Goal: Find specific fact: Find specific fact

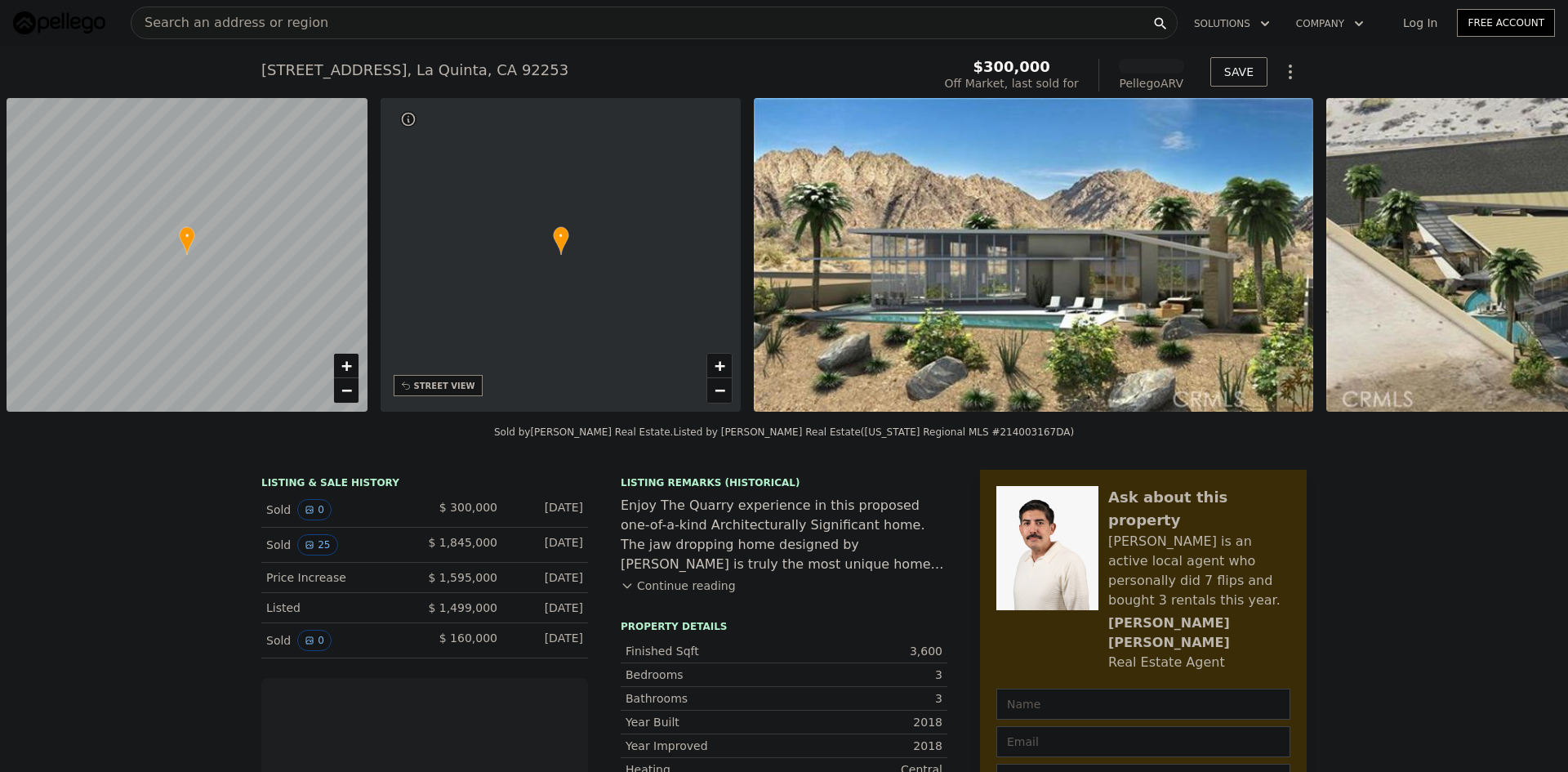
scroll to position [0, 6]
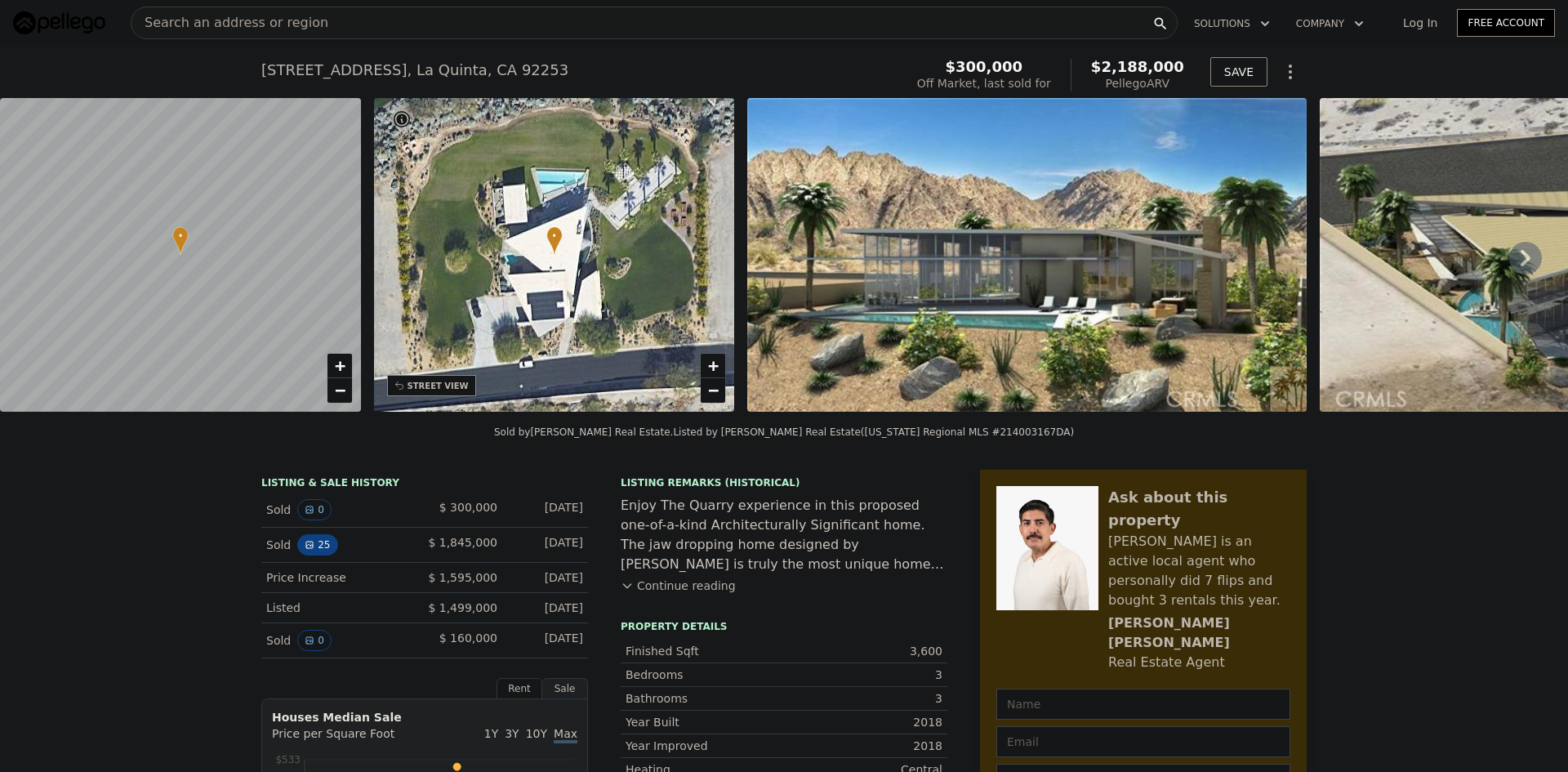
click at [306, 550] on icon "View historical data" at bounding box center [309, 545] width 10 height 10
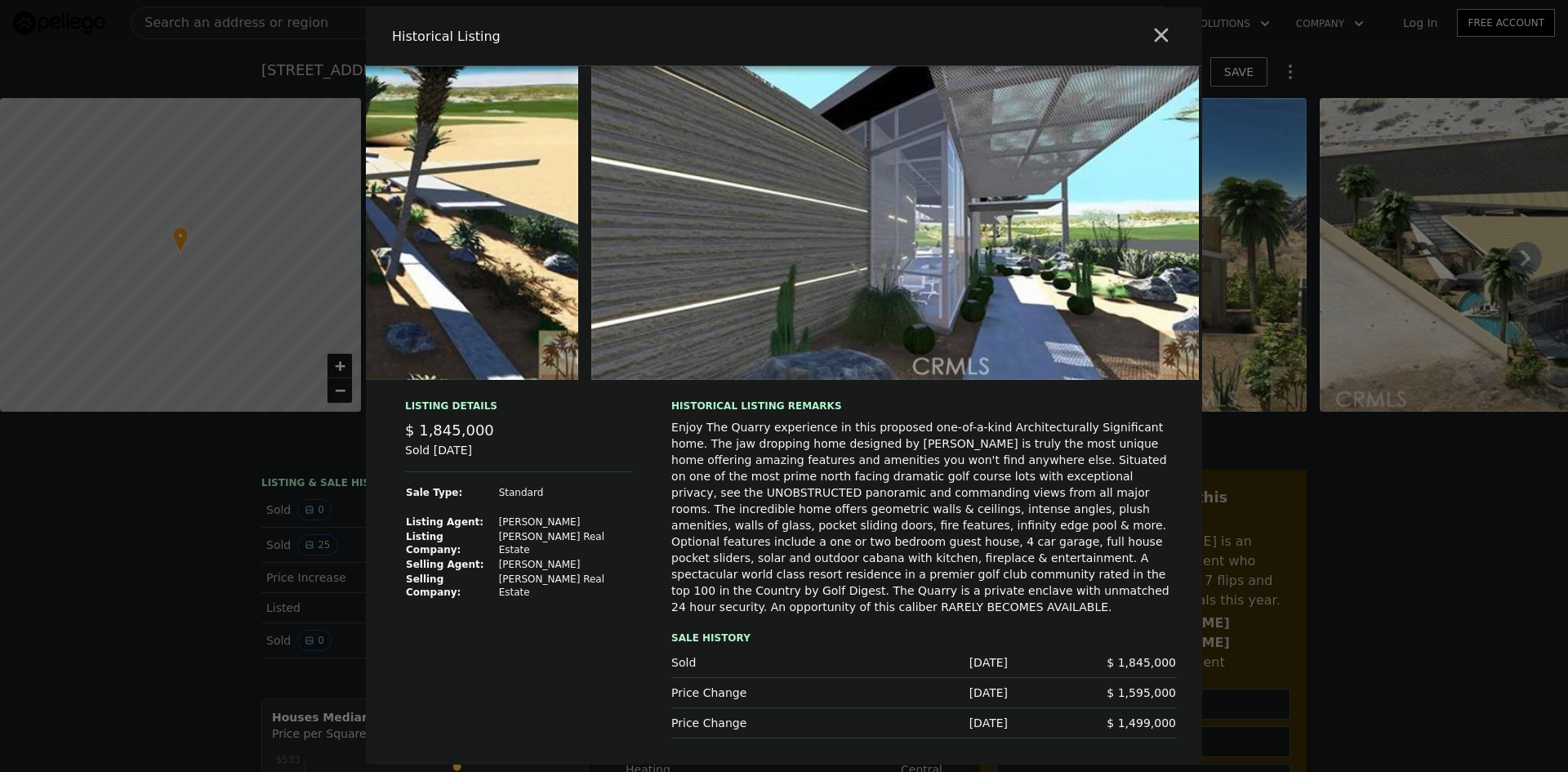
scroll to position [0, 14497]
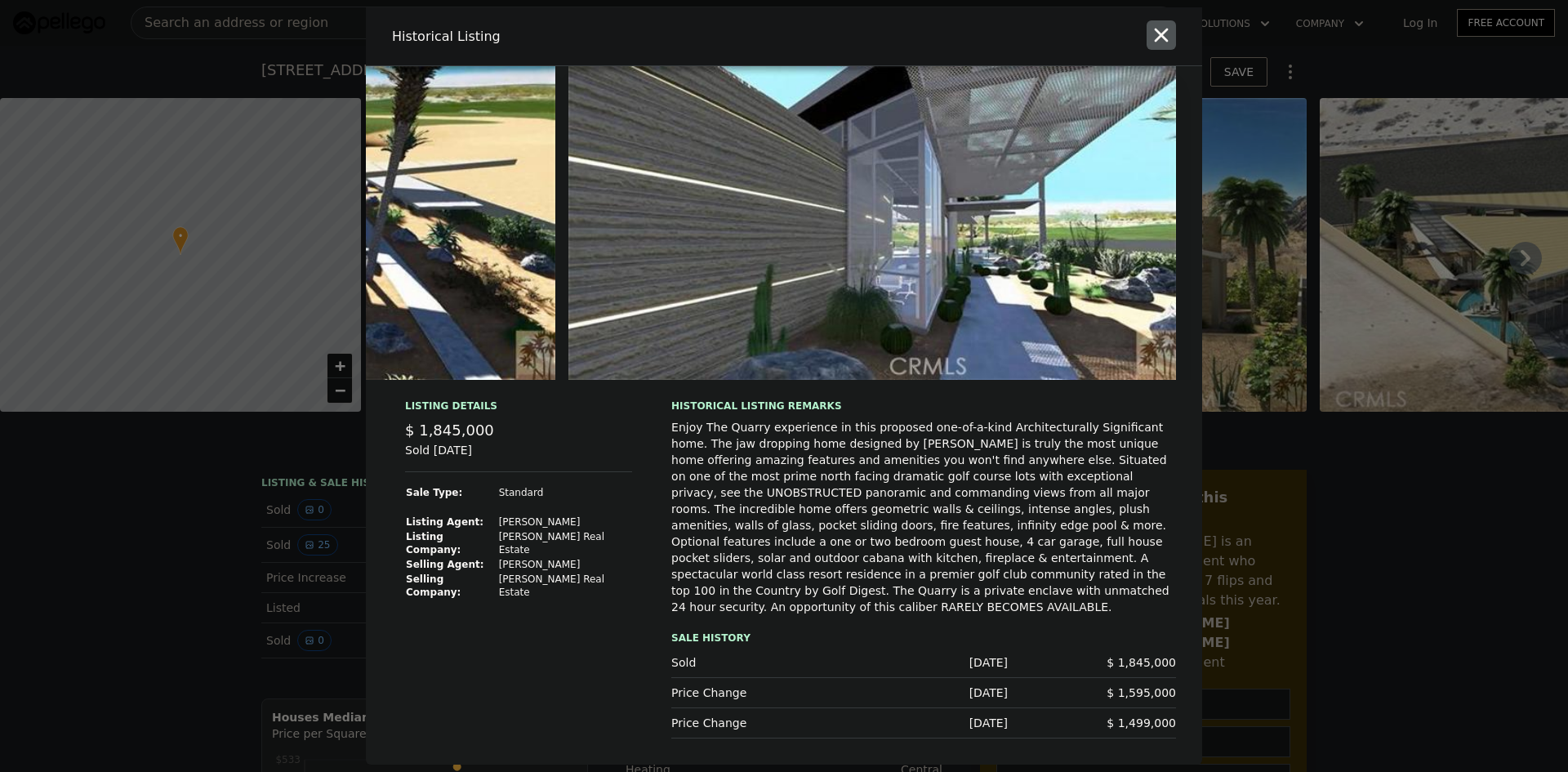
click at [1167, 47] on icon "button" at bounding box center [1162, 35] width 23 height 23
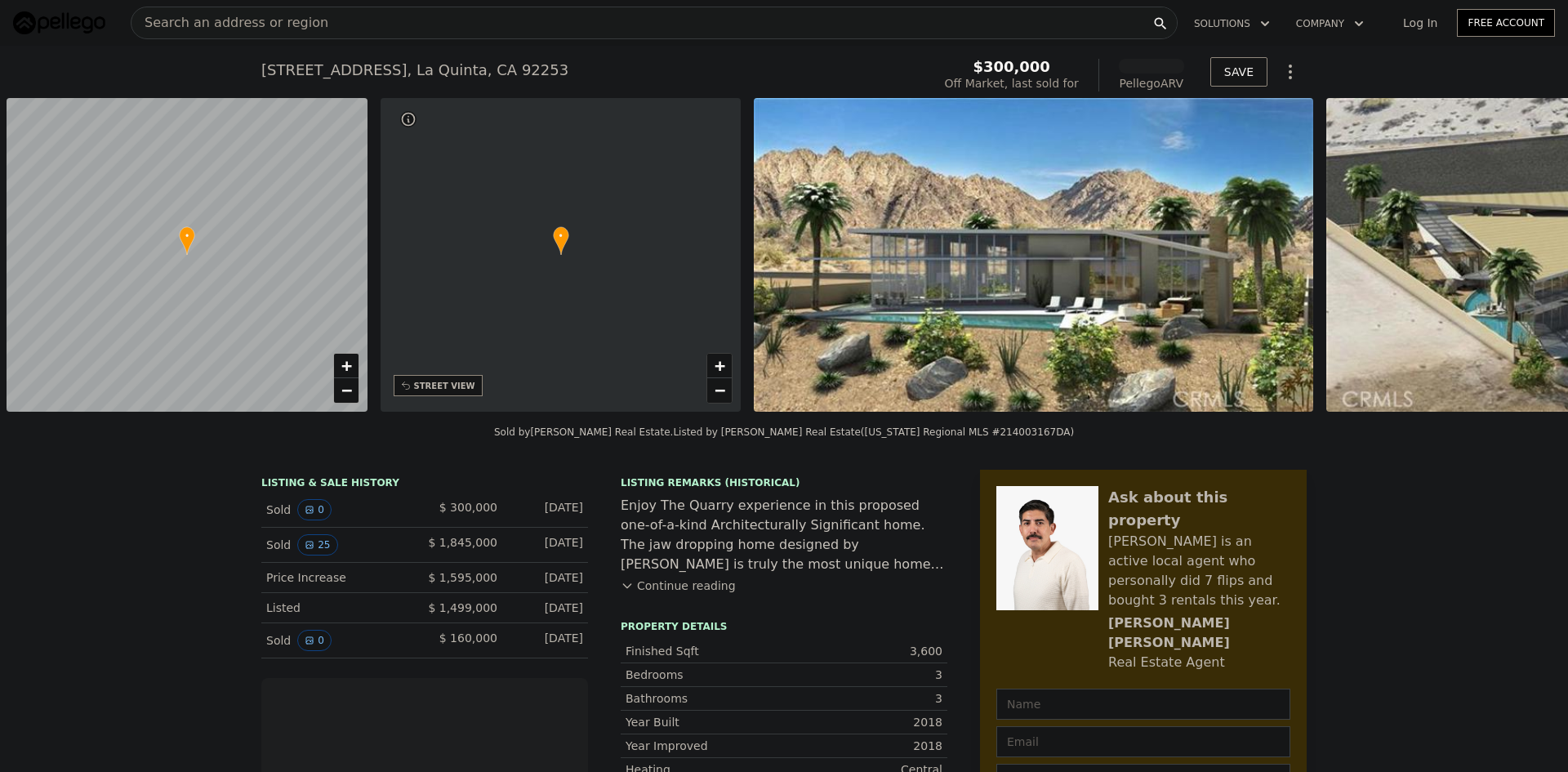
scroll to position [0, 6]
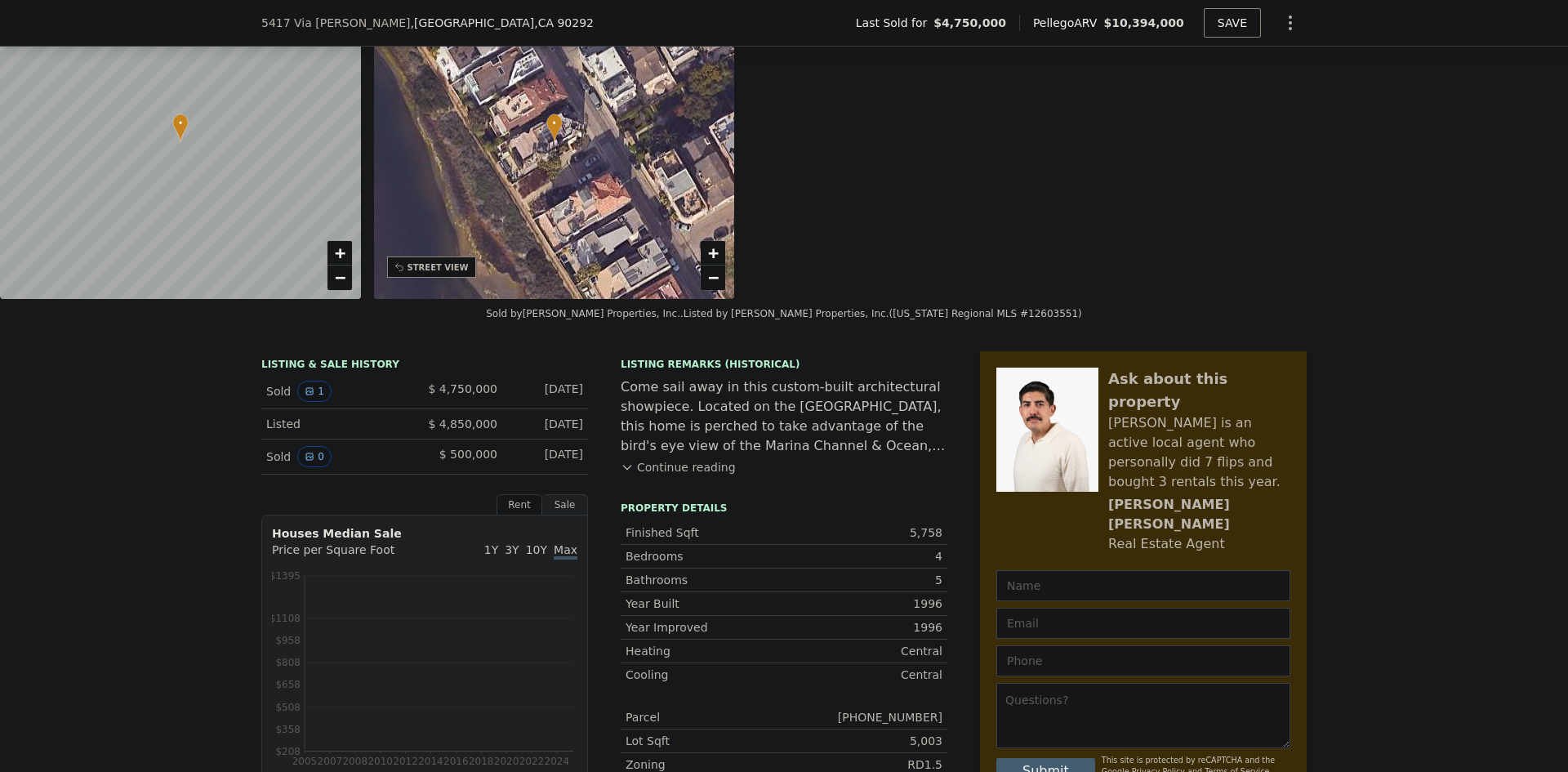
scroll to position [158, 0]
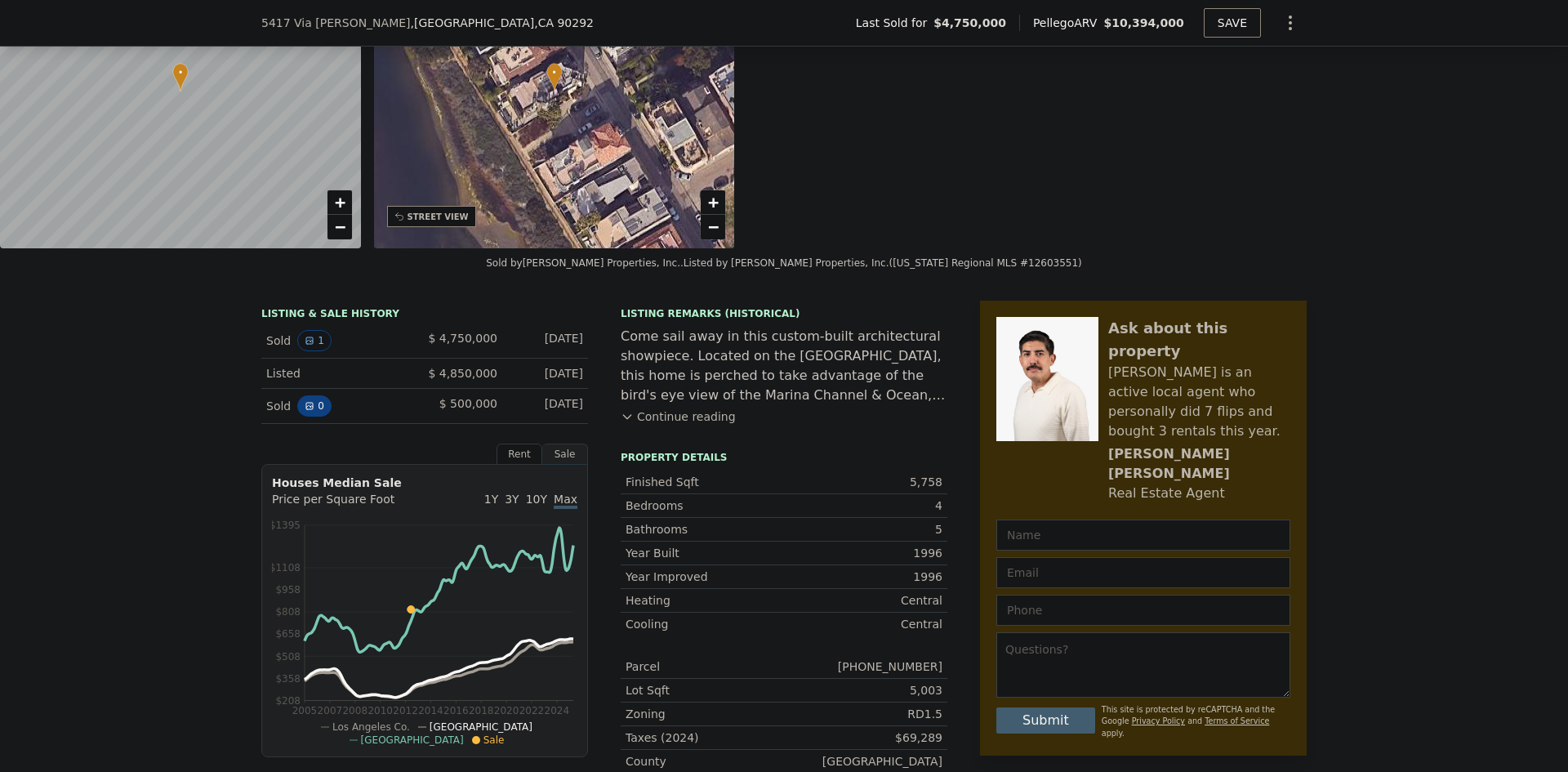
click at [305, 411] on icon "View historical data" at bounding box center [309, 405] width 10 height 10
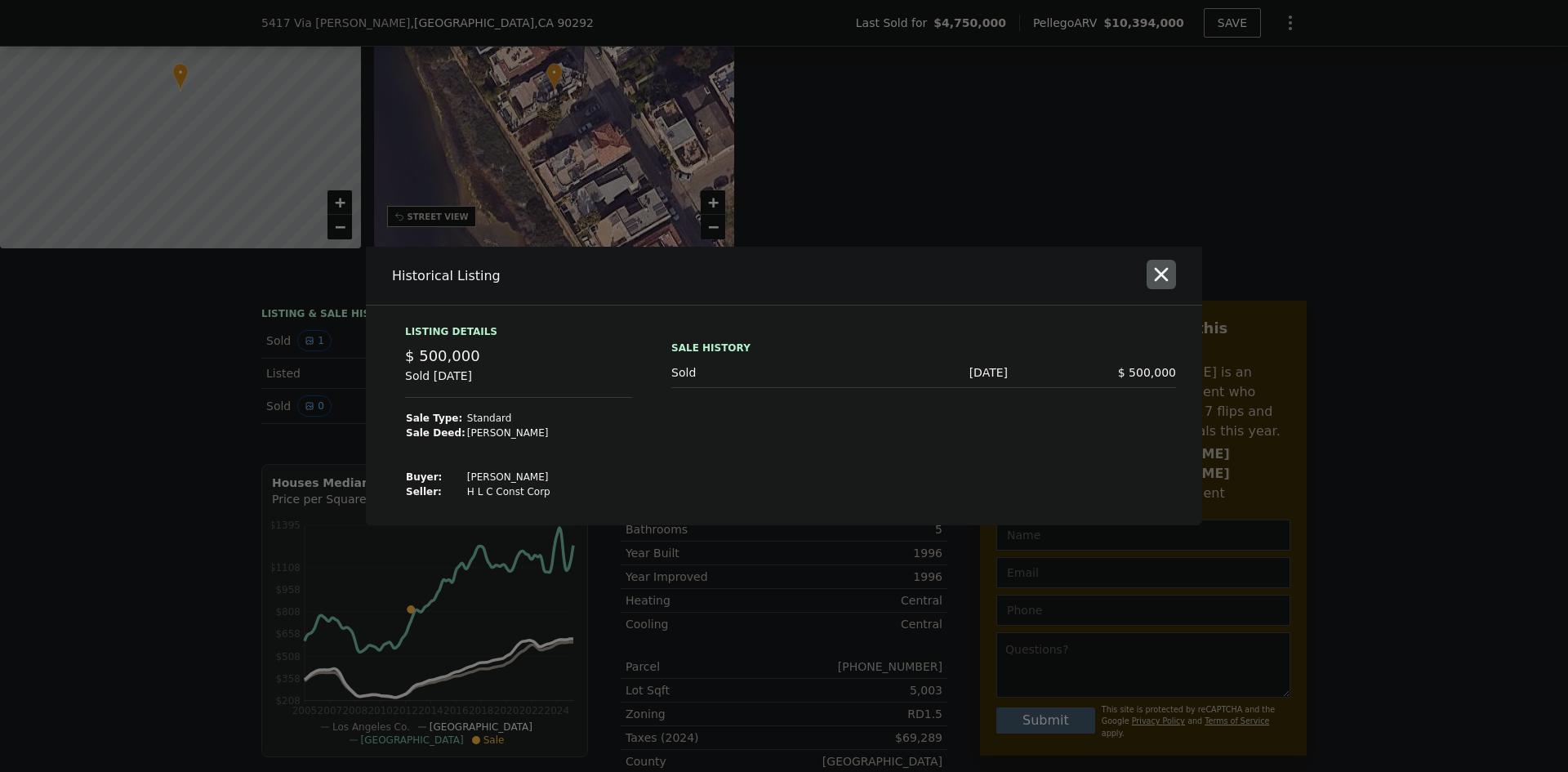
click at [1166, 272] on icon "button" at bounding box center [1162, 274] width 23 height 23
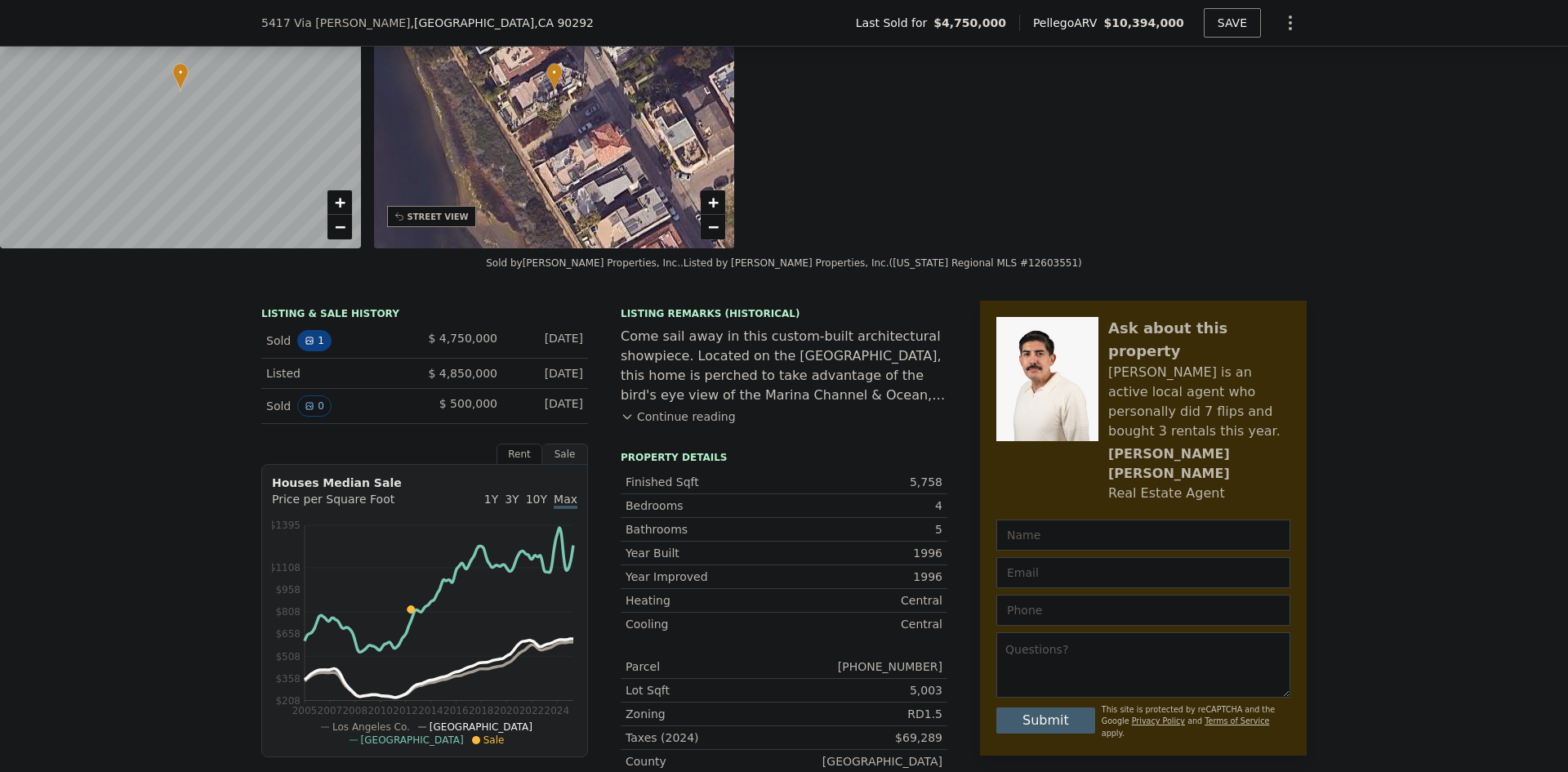
click at [305, 345] on icon "View historical data" at bounding box center [309, 340] width 10 height 10
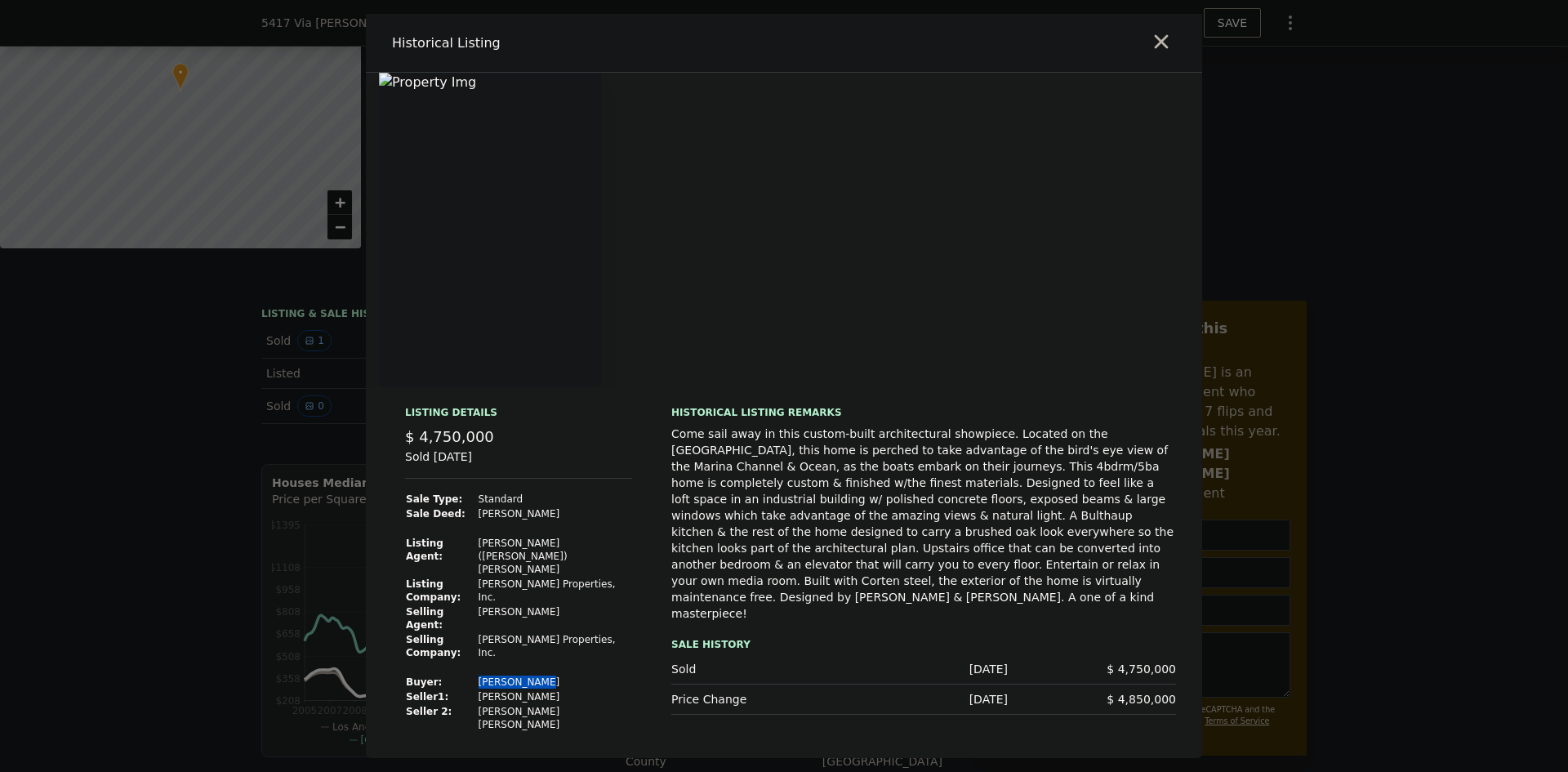
drag, startPoint x: 549, startPoint y: 649, endPoint x: 493, endPoint y: 651, distance: 56.0
click at [493, 674] on td "Calder Keith" at bounding box center [555, 681] width 155 height 15
copy td "Calder Keith"
click at [1153, 53] on icon "button" at bounding box center [1162, 41] width 23 height 23
